Goal: Transaction & Acquisition: Purchase product/service

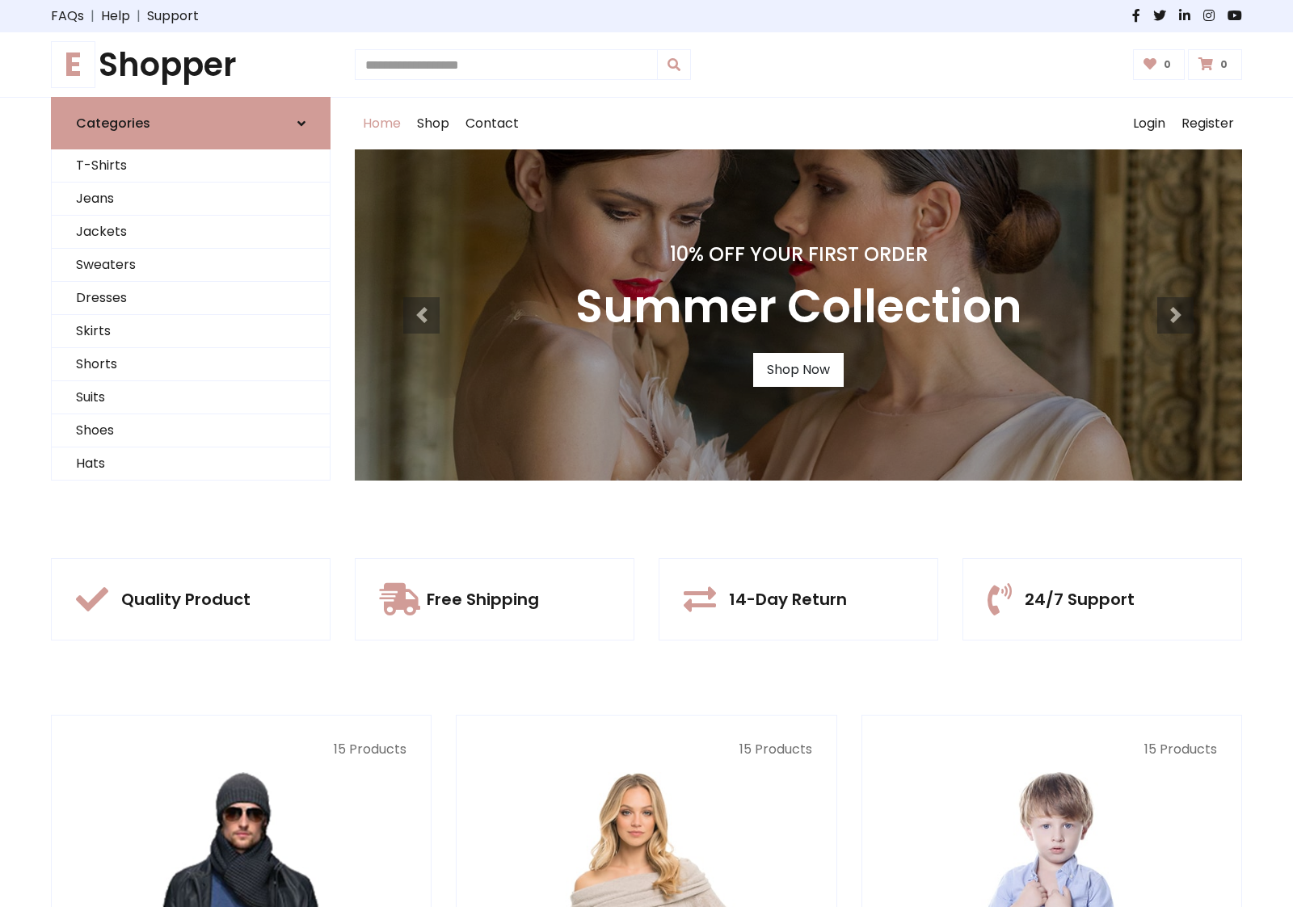
click at [646, 453] on div "10% Off Your First Order Summer Collection Shop Now" at bounding box center [798, 314] width 887 height 331
click at [797, 369] on link "Shop Now" at bounding box center [798, 370] width 90 height 34
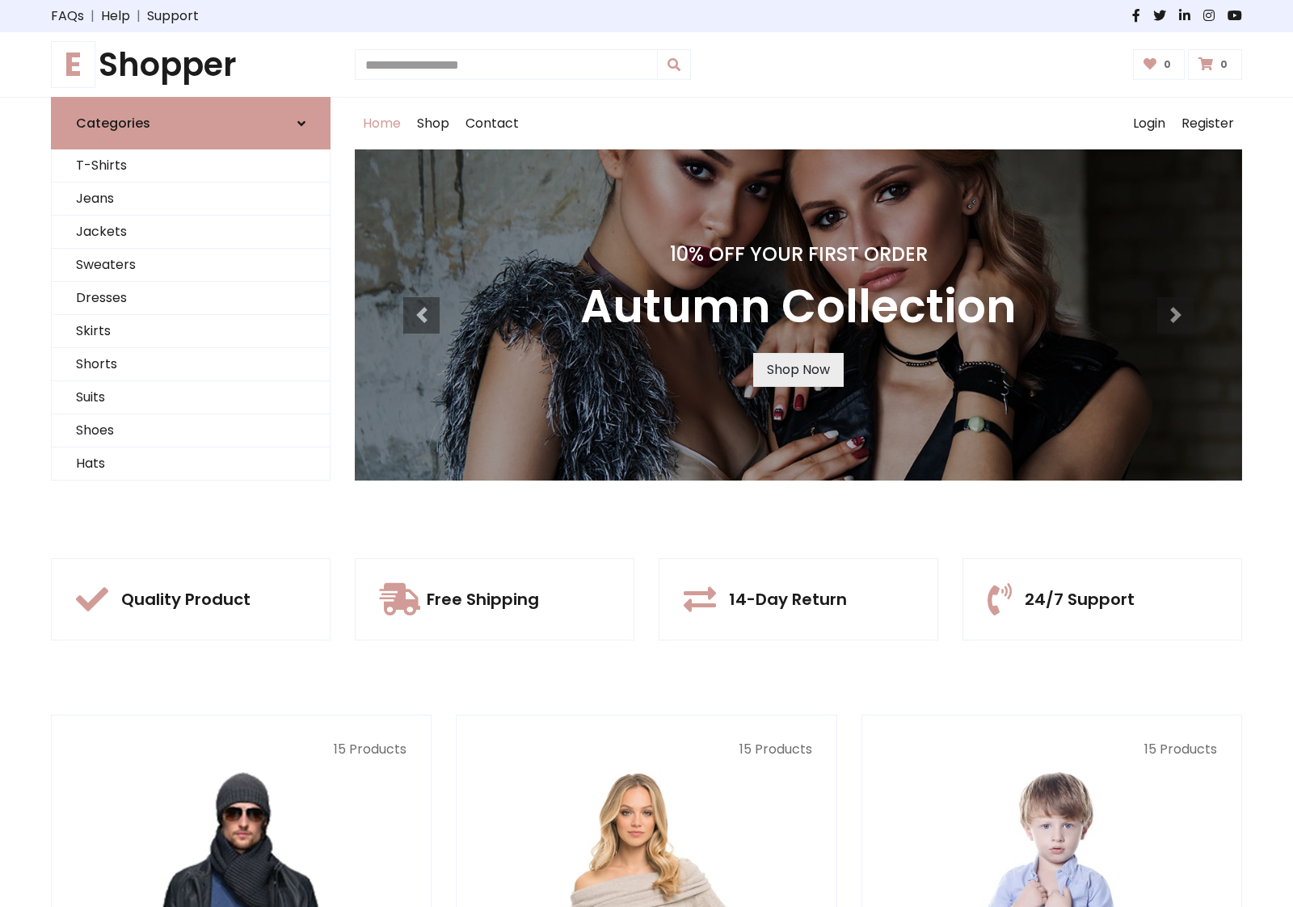
click at [797, 369] on link "Shop Now" at bounding box center [798, 370] width 90 height 34
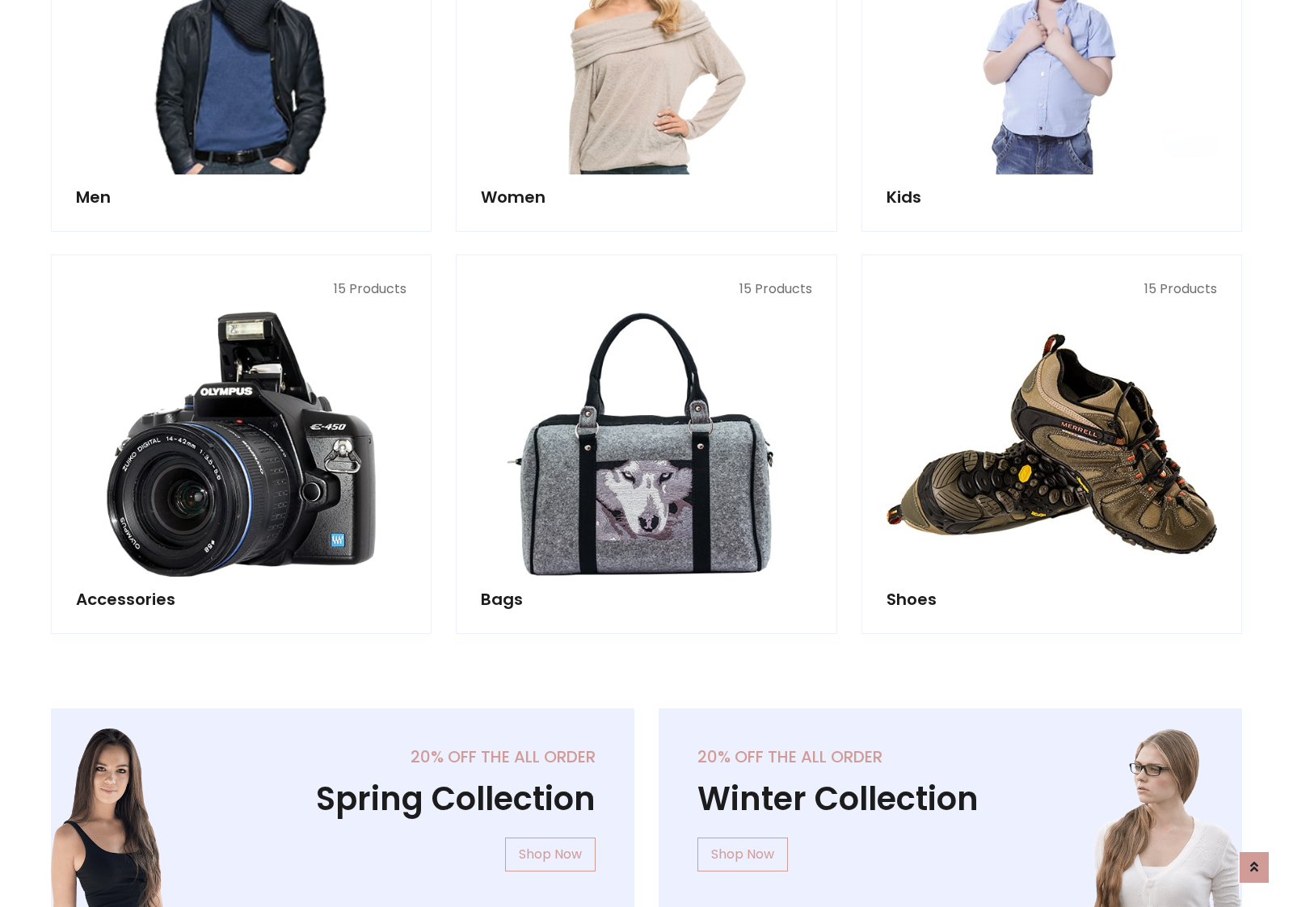
scroll to position [1611, 0]
